Goal: Ask a question: Seek information or help from site administrators or community

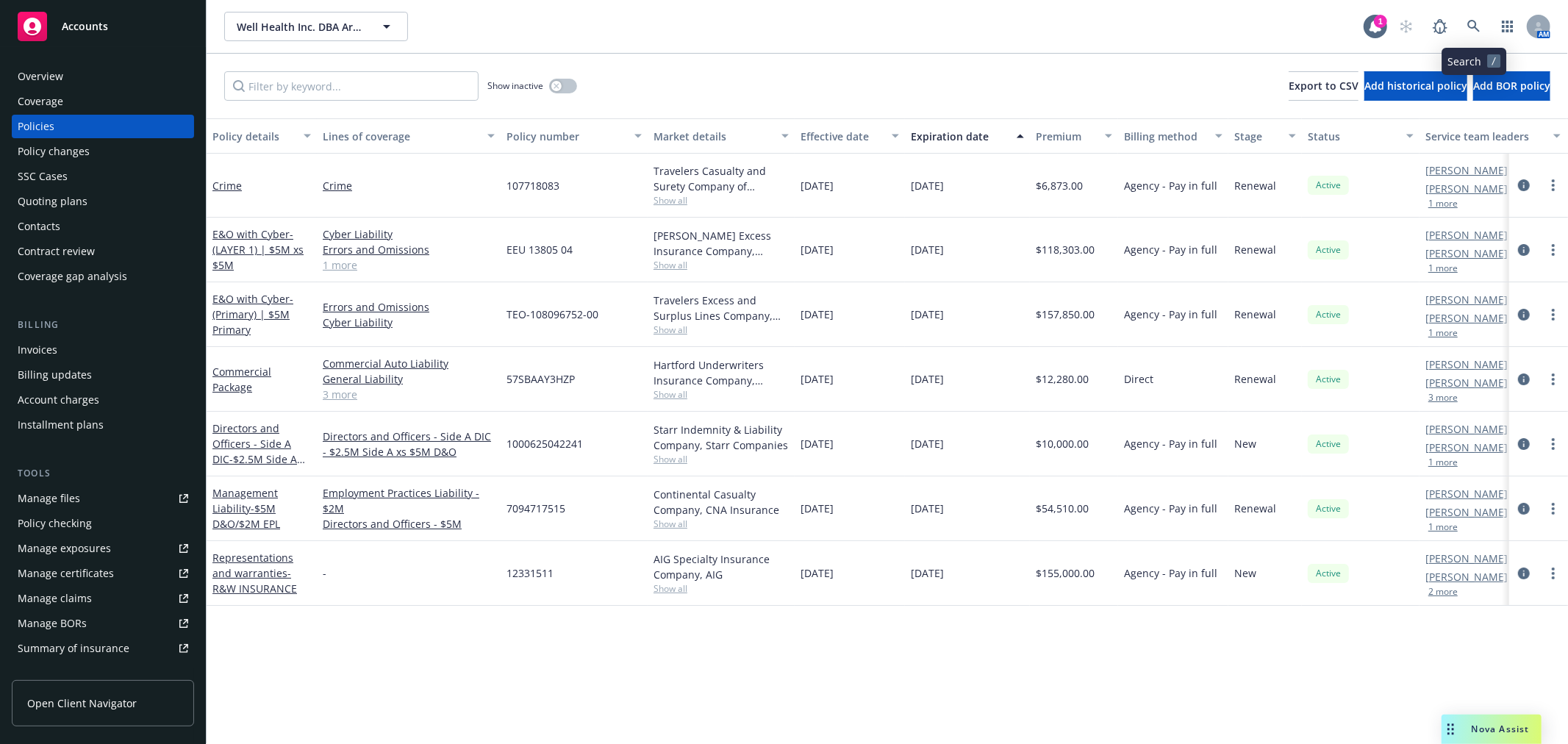
click at [1467, 28] on icon at bounding box center [1474, 27] width 13 height 13
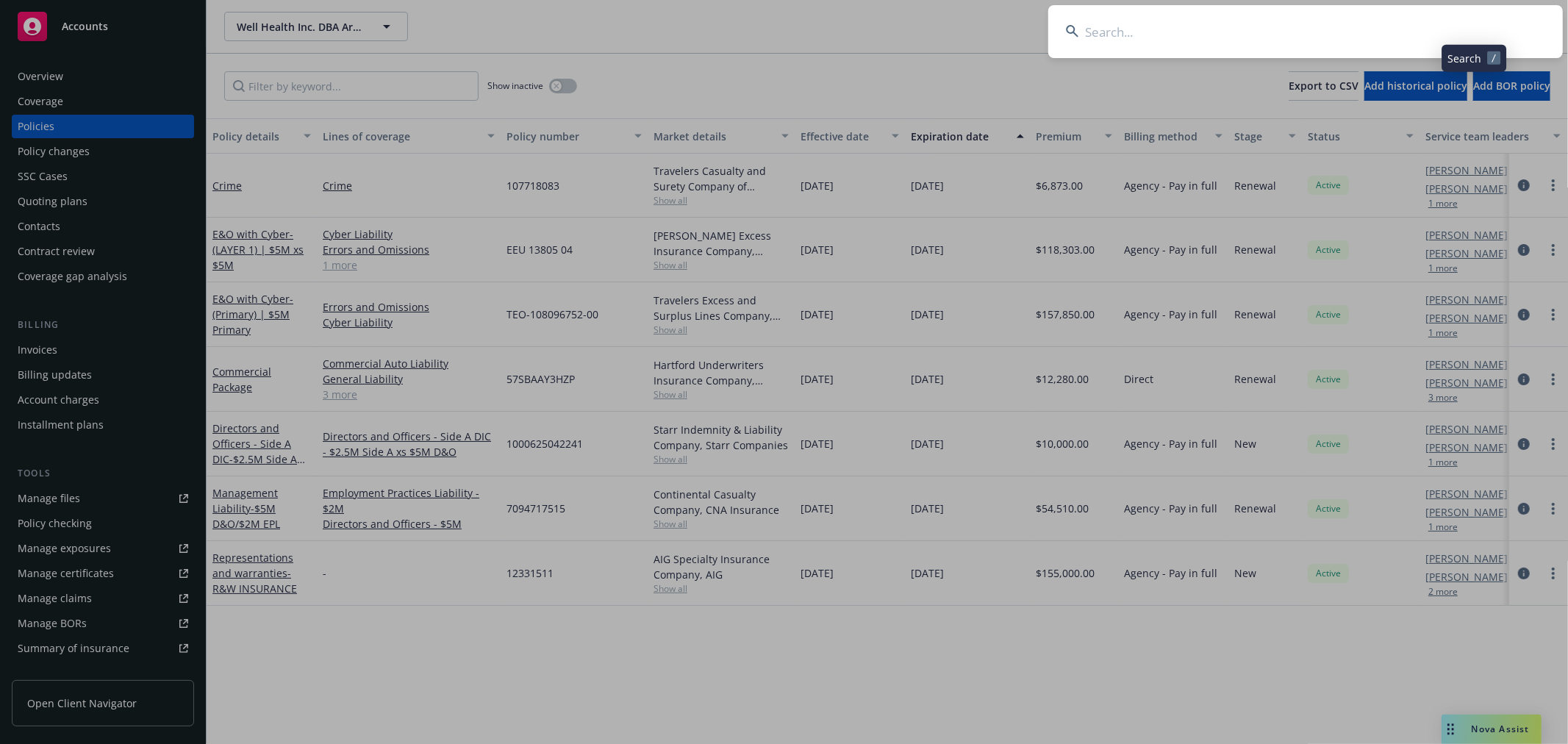
click at [1294, 35] on input at bounding box center [1305, 31] width 514 height 53
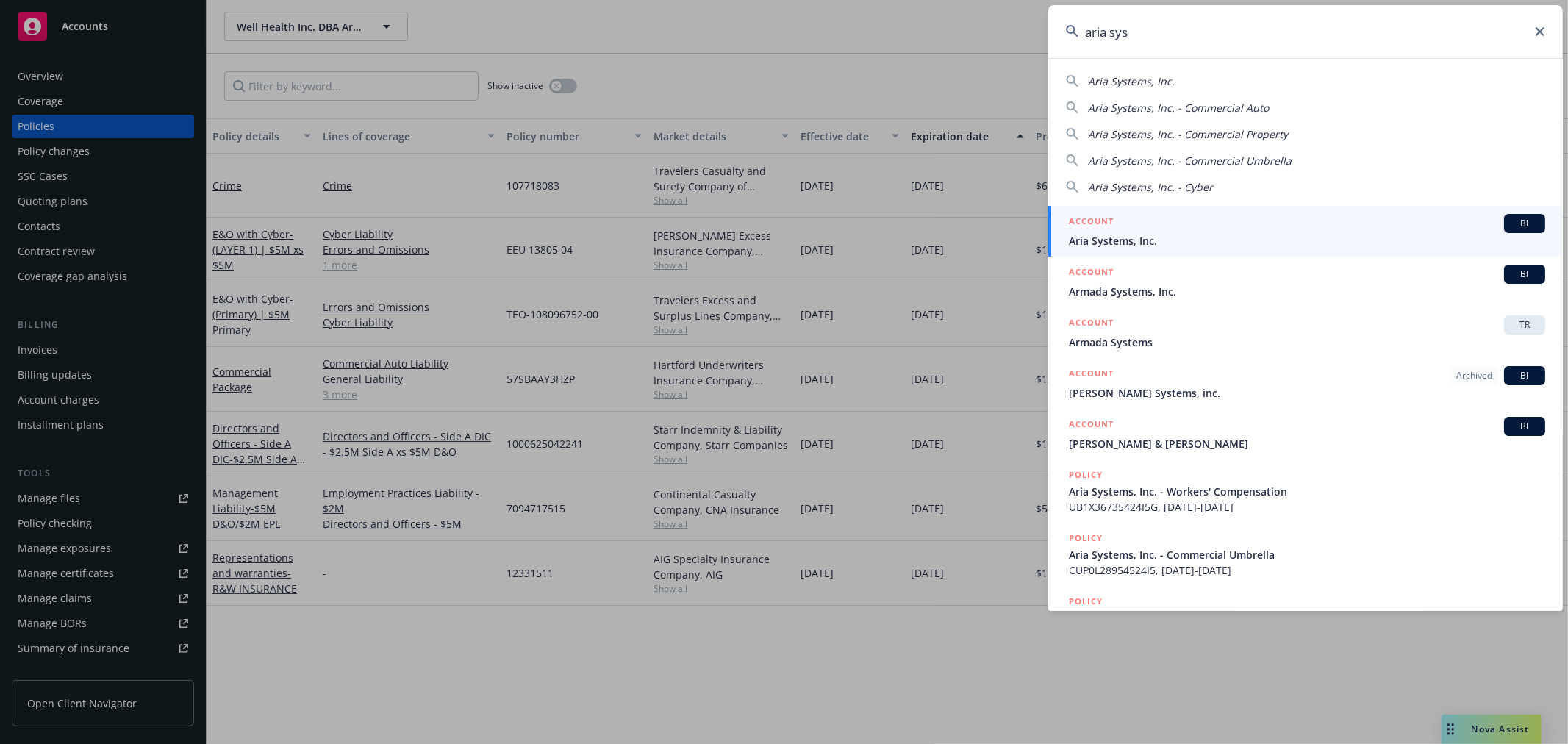
type input "aria sys"
click at [1284, 235] on span "Aria Systems, Inc." at bounding box center [1307, 240] width 476 height 15
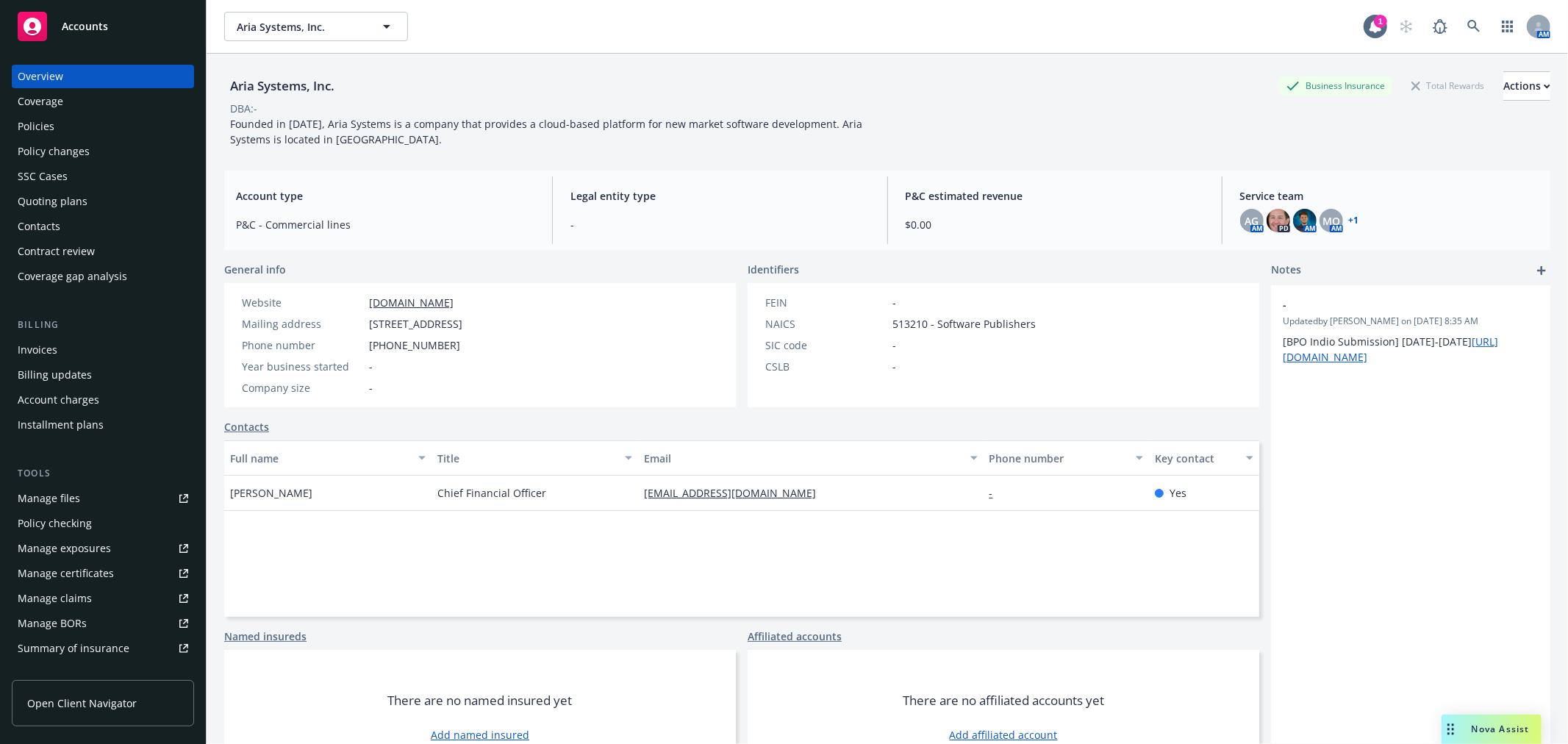
click at [1348, 217] on link "+ 1" at bounding box center [1353, 219] width 10 height 9
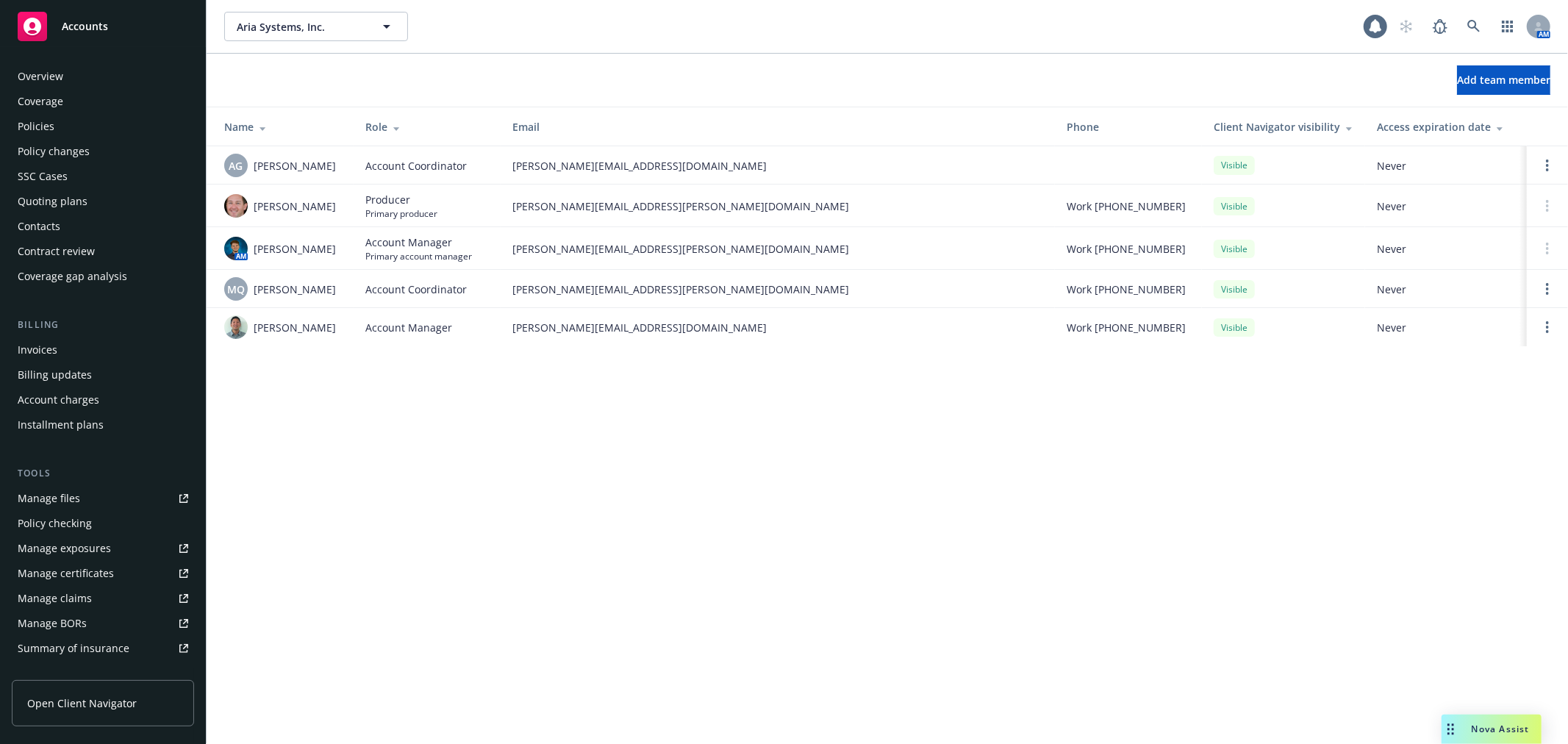
scroll to position [238, 0]
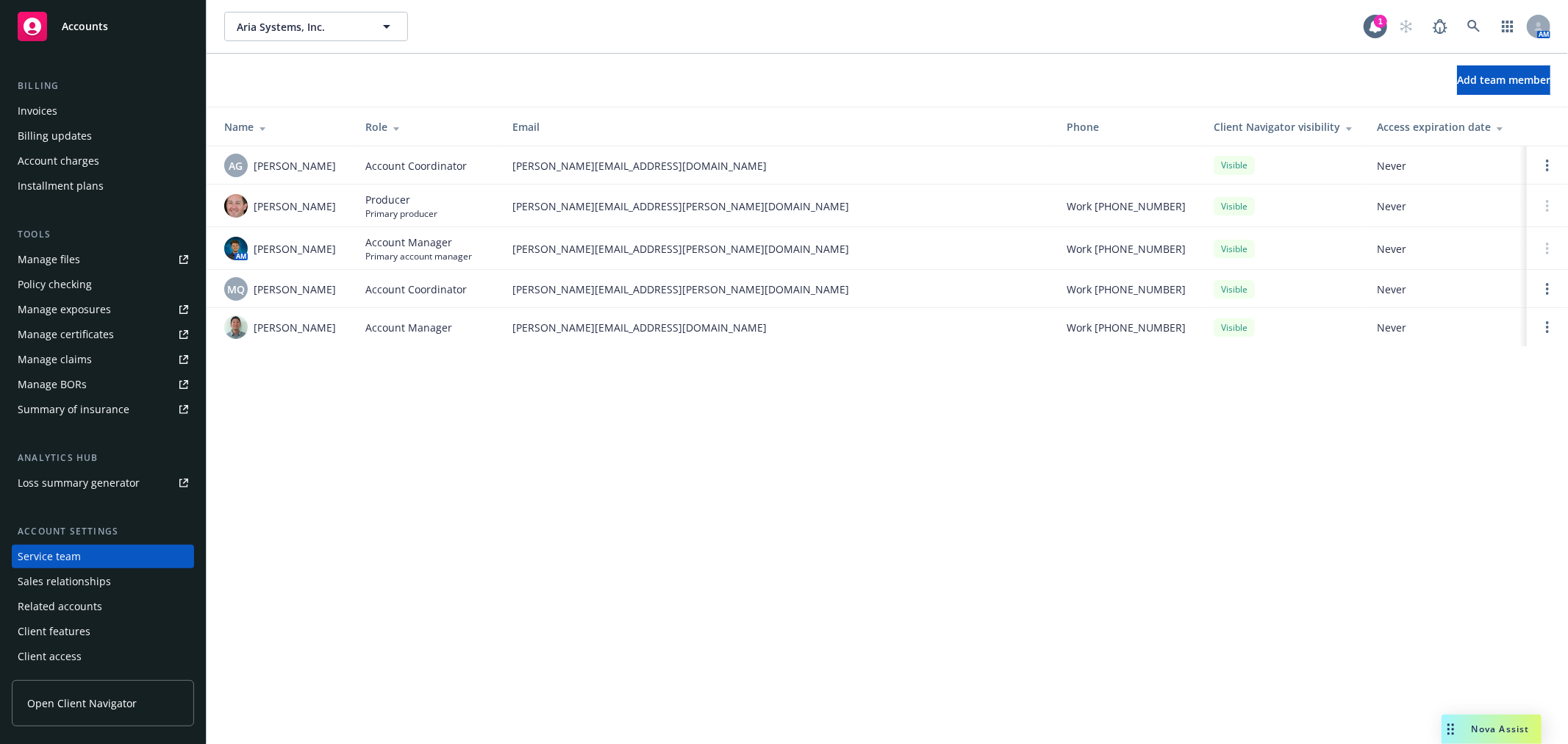
click at [1452, 722] on div "Drag to move" at bounding box center [1450, 729] width 18 height 29
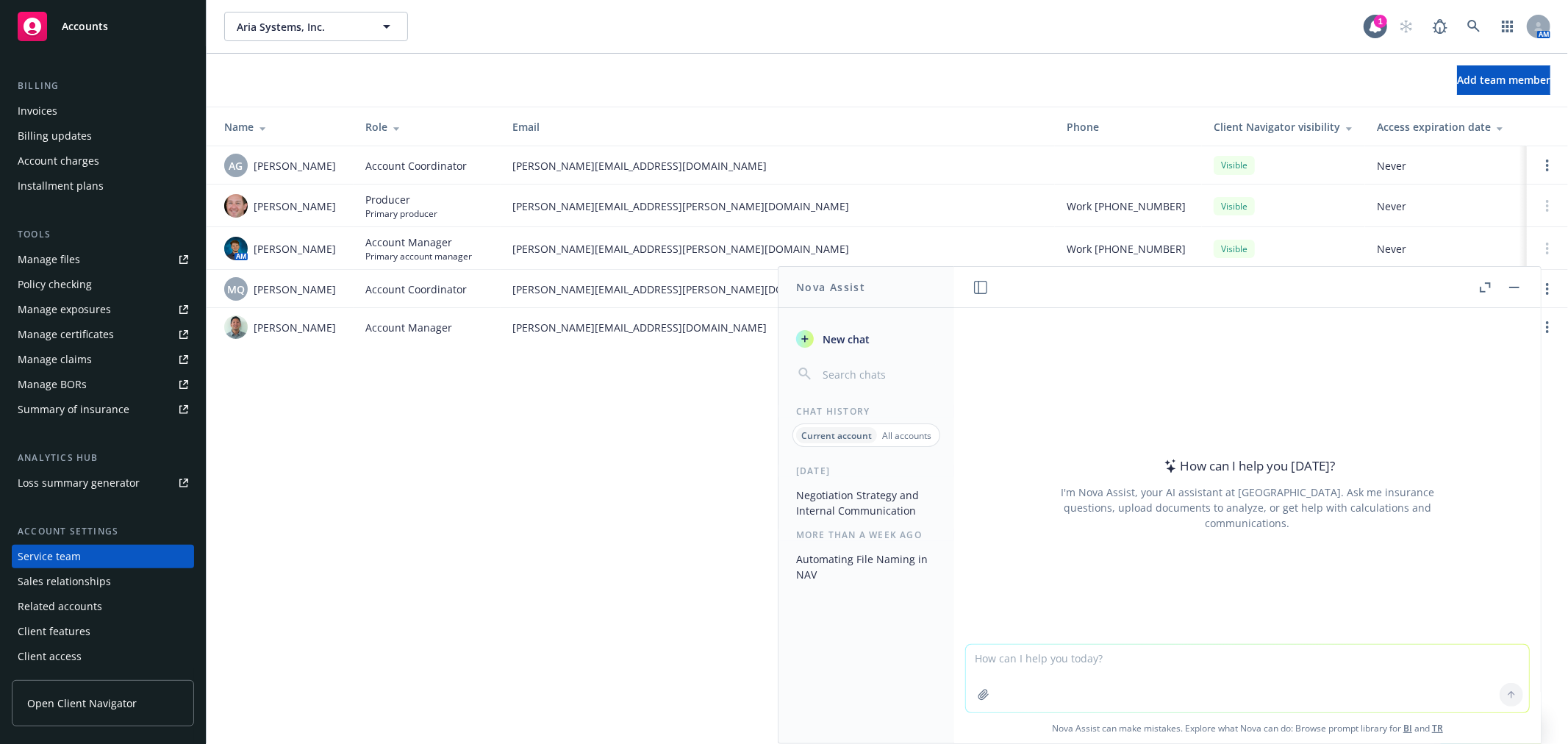
click at [1221, 677] on textarea at bounding box center [1247, 677] width 563 height 67
type textarea "what is social engineerig fraud"
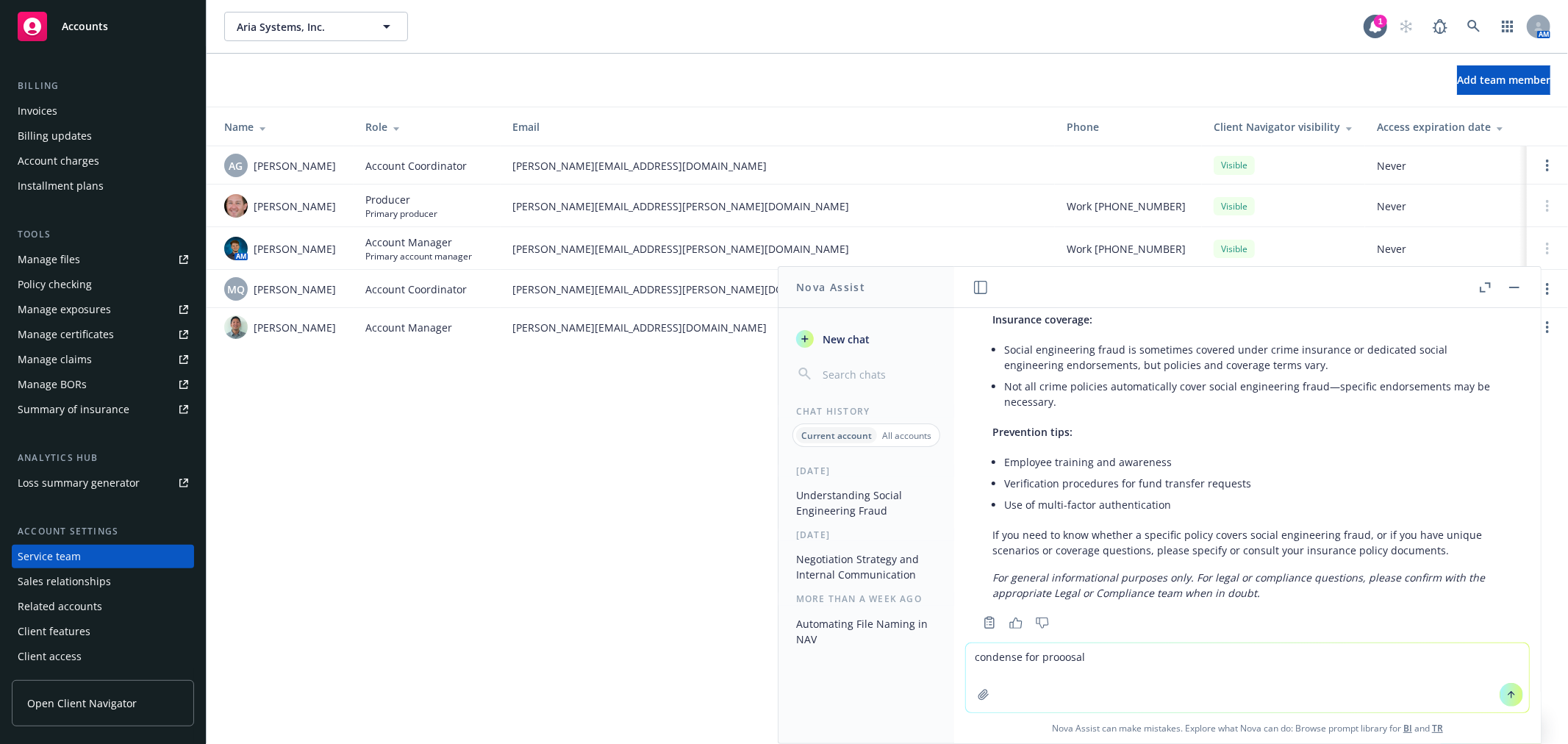
scroll to position [403, 0]
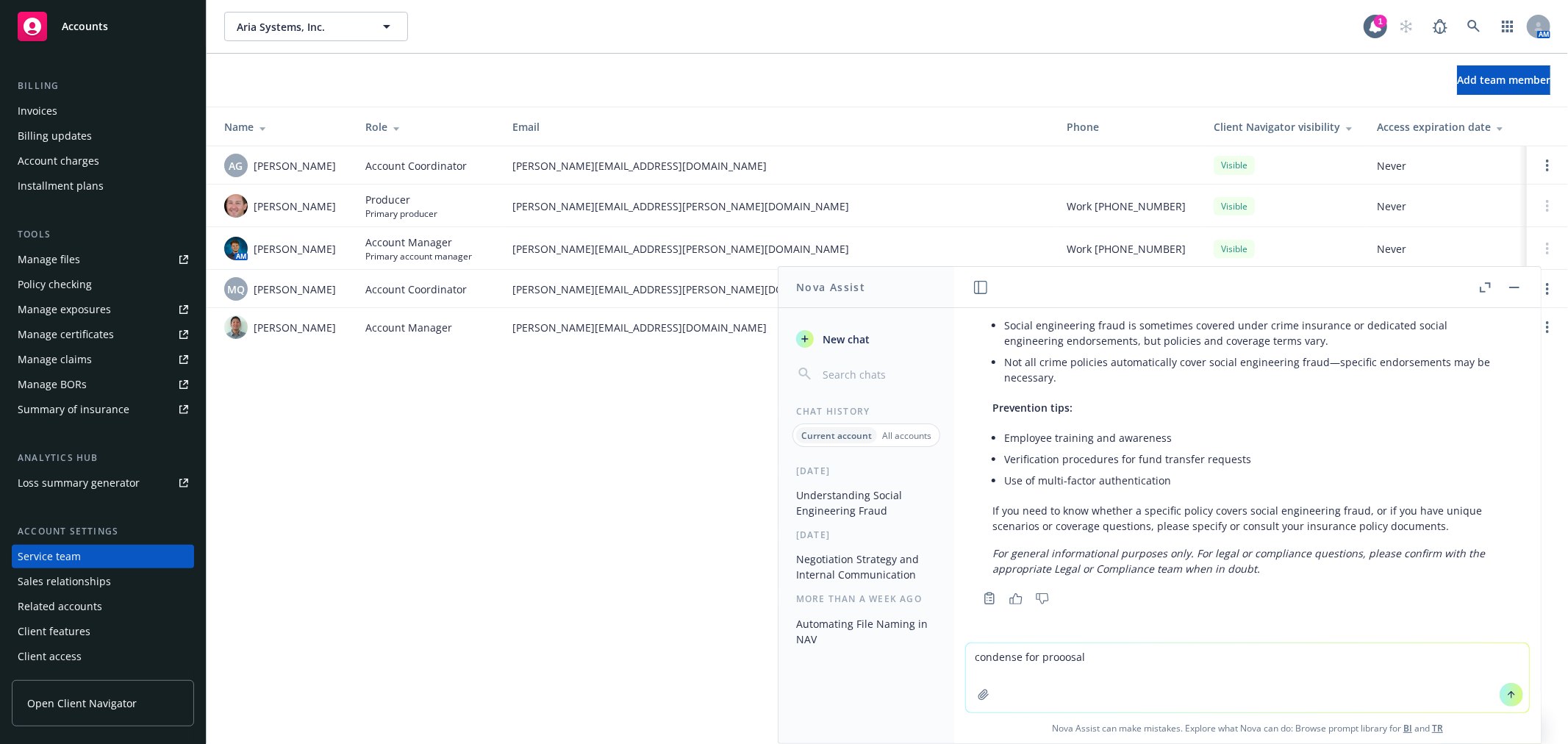
click at [1061, 660] on textarea "condense for prooosal" at bounding box center [1247, 677] width 563 height 69
type textarea "condense for proposal. 1-2 lnes"
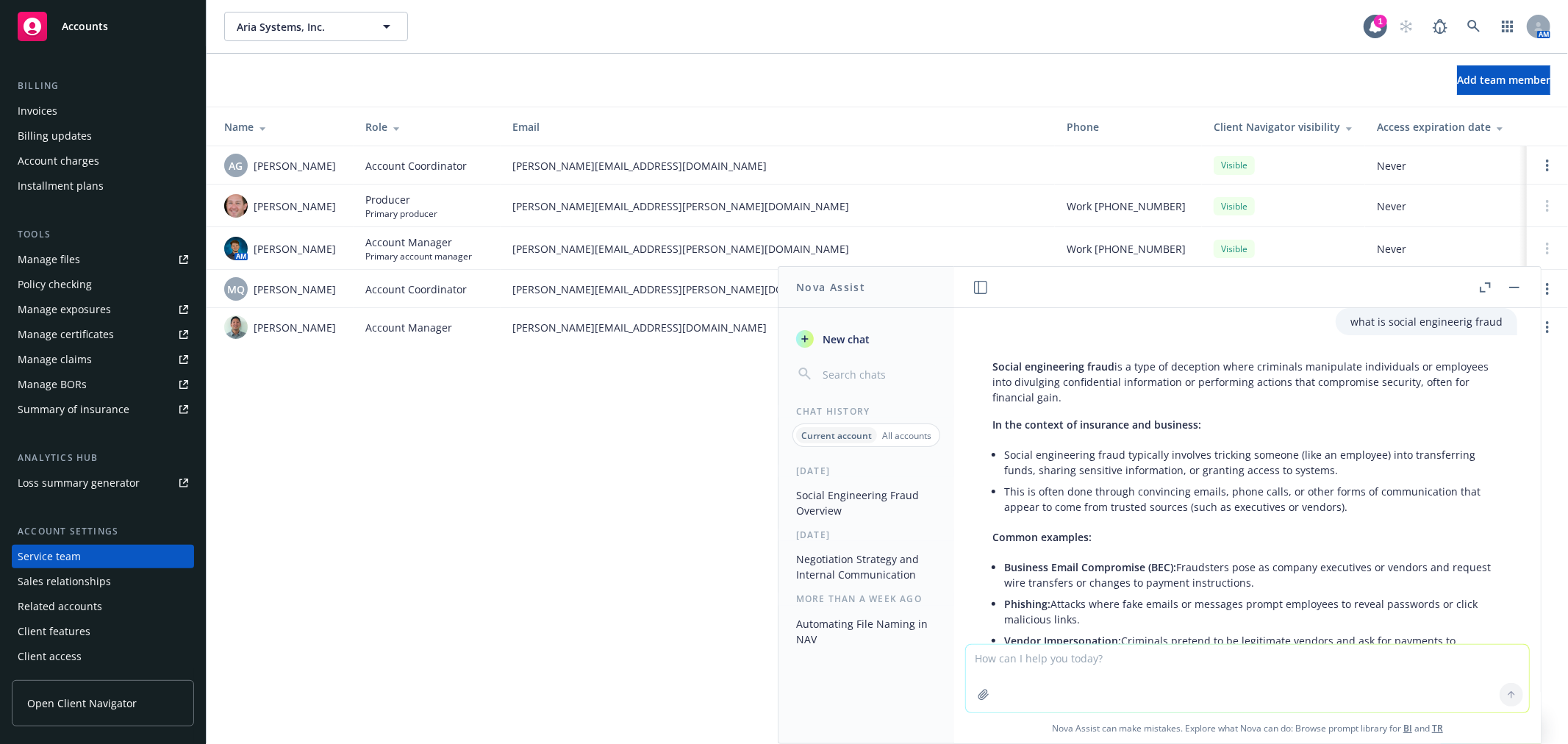
scroll to position [0, 0]
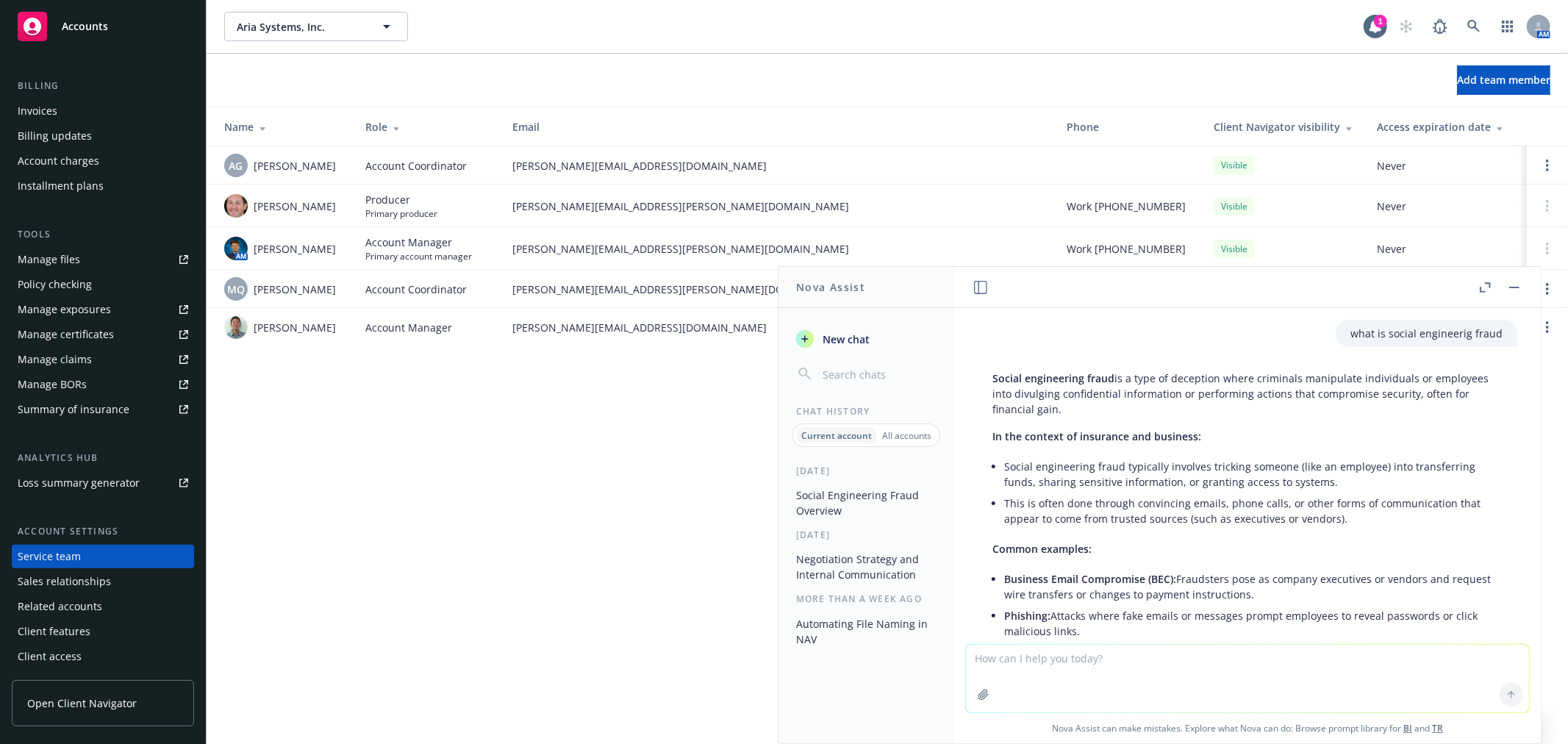
drag, startPoint x: 1094, startPoint y: 412, endPoint x: 1172, endPoint y: 381, distance: 83.9
click at [1172, 381] on p "Social engineering fraud is a type of deception where criminals manipulate indi…" at bounding box center [1247, 393] width 510 height 47
copy p "deception where criminals manipulate individuals or employees into divulging co…"
